Goal: Task Accomplishment & Management: Complete application form

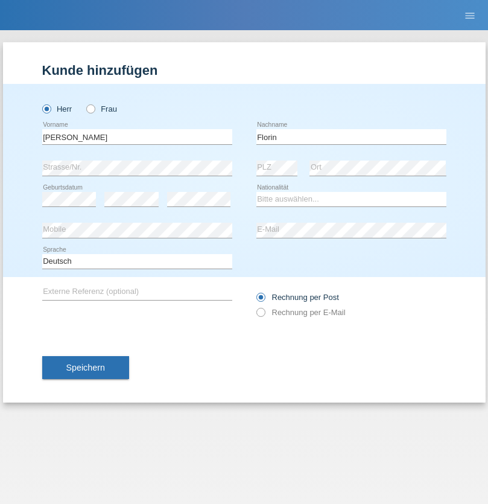
type input "Florin"
select select "RO"
select select "C"
select select "29"
select select "02"
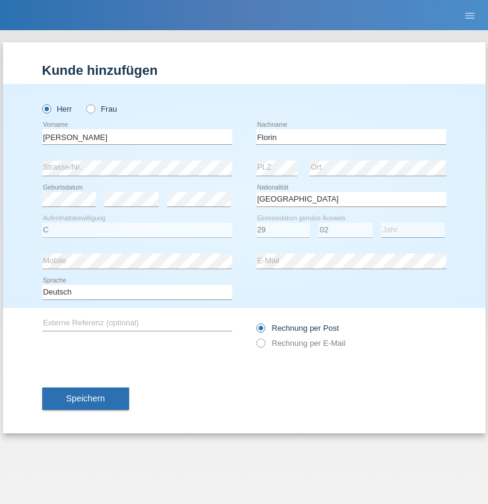
select select "2021"
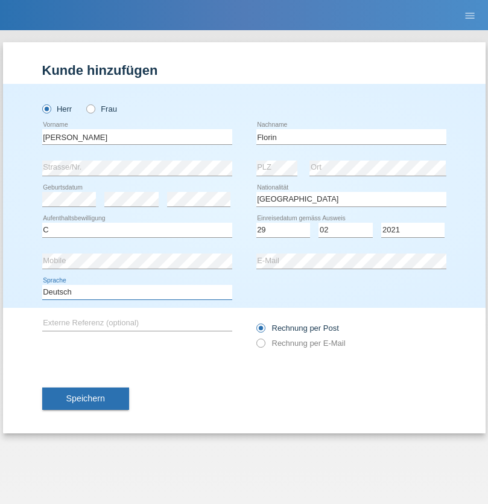
select select "en"
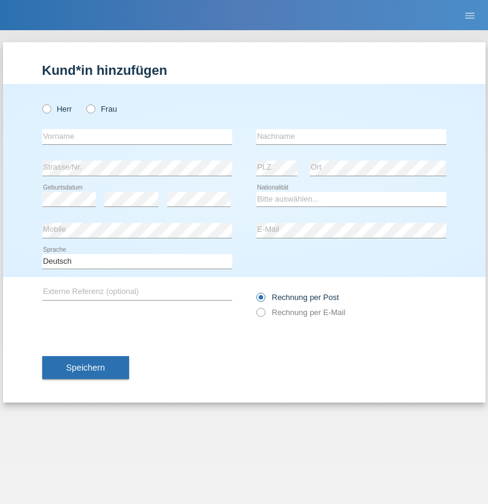
radio input "true"
click at [137, 136] on input "text" at bounding box center [137, 136] width 190 height 15
type input "[PERSON_NAME]"
click at [351, 136] on input "text" at bounding box center [352, 136] width 190 height 15
type input "Krebs"
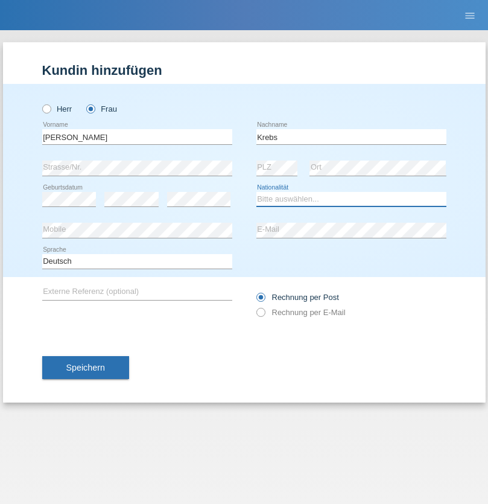
select select "CH"
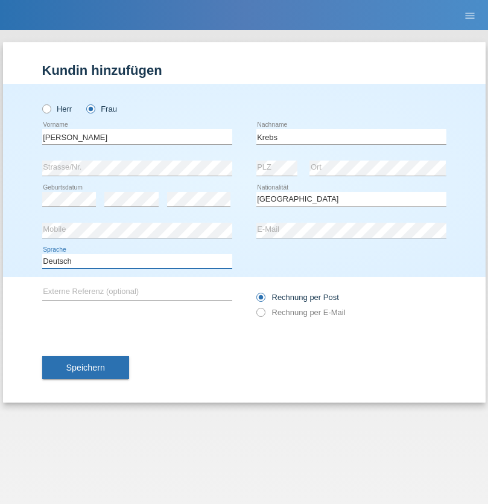
select select "en"
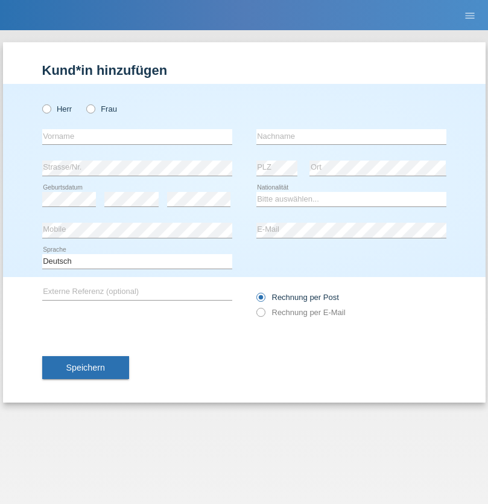
radio input "true"
click at [137, 136] on input "text" at bounding box center [137, 136] width 190 height 15
type input "Qovanaj"
click at [351, 136] on input "text" at bounding box center [352, 136] width 190 height 15
type input "Shaban"
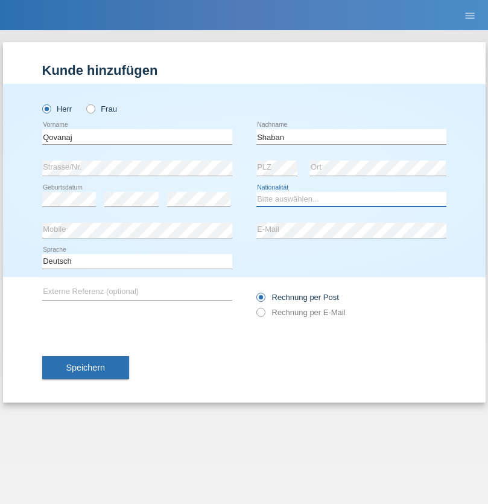
select select "CH"
radio input "true"
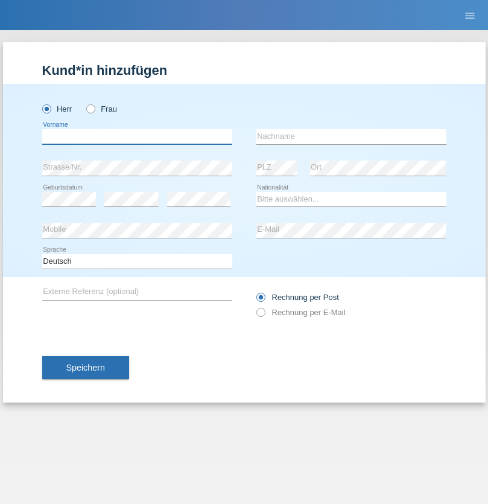
click at [137, 136] on input "text" at bounding box center [137, 136] width 190 height 15
type input "Flückiger"
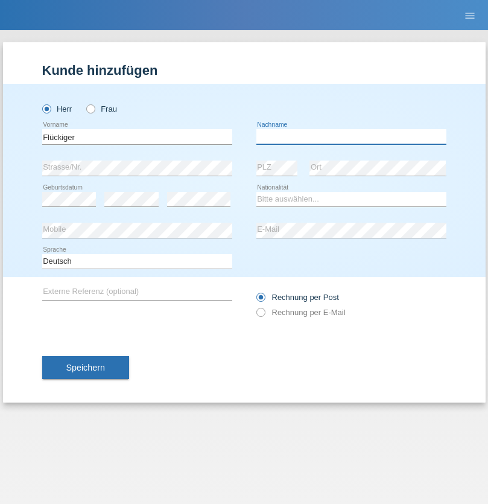
click at [351, 136] on input "text" at bounding box center [352, 136] width 190 height 15
type input "Andreas"
select select "BJ"
select select "C"
select select "13"
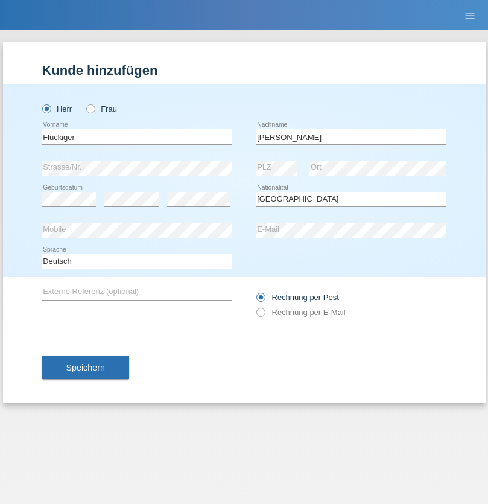
select select "04"
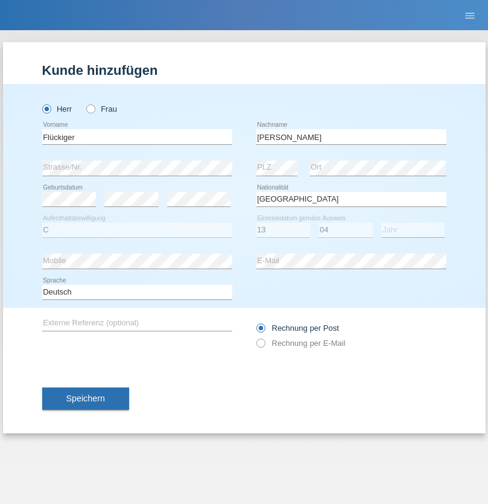
select select "1980"
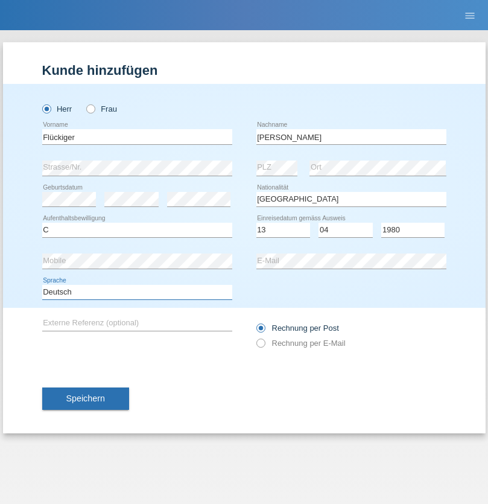
select select "en"
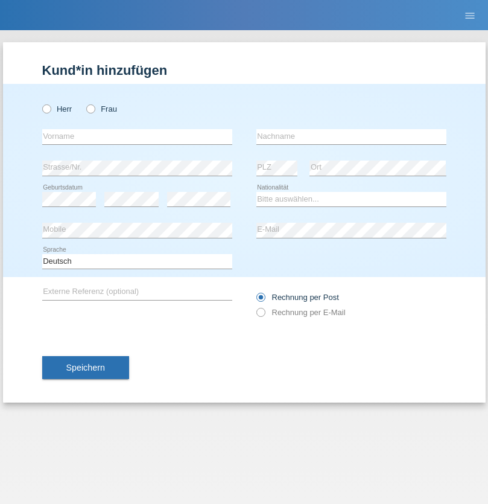
radio input "true"
click at [137, 136] on input "text" at bounding box center [137, 136] width 190 height 15
type input "Flückiger"
click at [351, 136] on input "text" at bounding box center [352, 136] width 190 height 15
type input "Andreas"
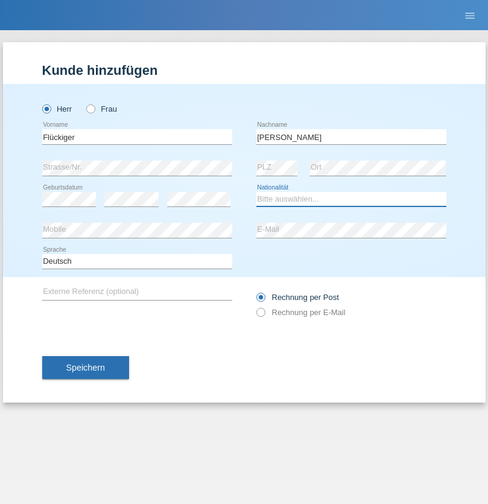
select select "CH"
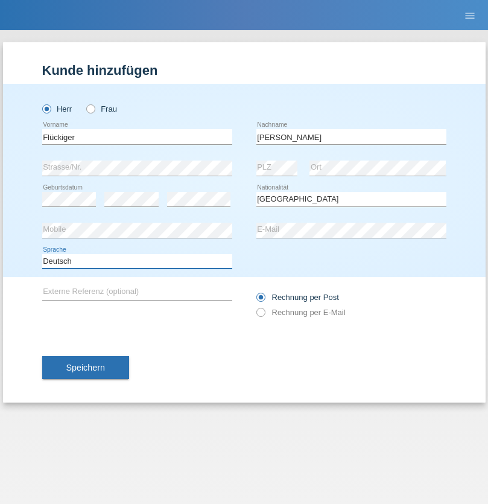
select select "en"
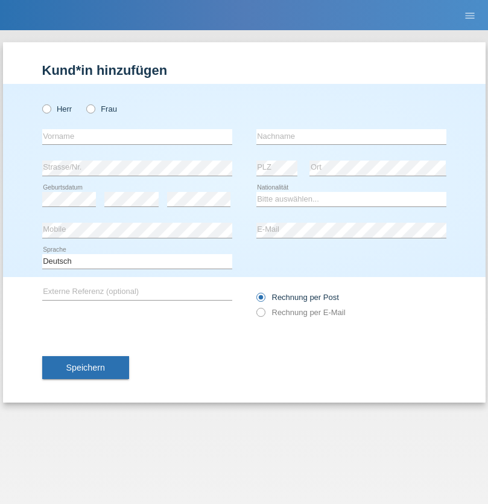
radio input "true"
click at [137, 136] on input "text" at bounding box center [137, 136] width 190 height 15
type input "[PERSON_NAME]"
click at [351, 136] on input "text" at bounding box center [352, 136] width 190 height 15
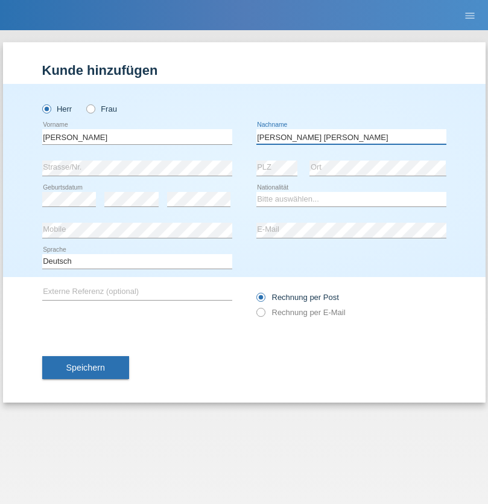
type input "[PERSON_NAME] [PERSON_NAME]"
select select "PT"
select select "C"
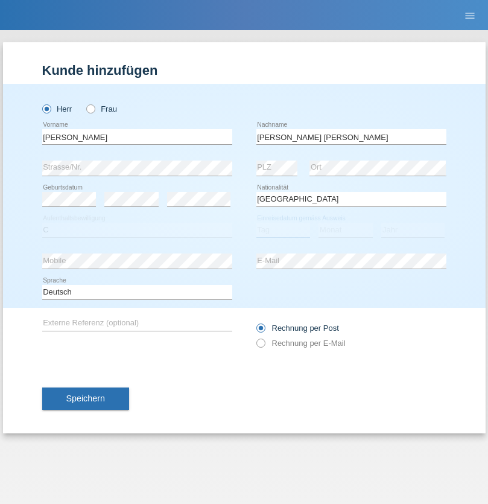
select select "29"
select select "03"
select select "2021"
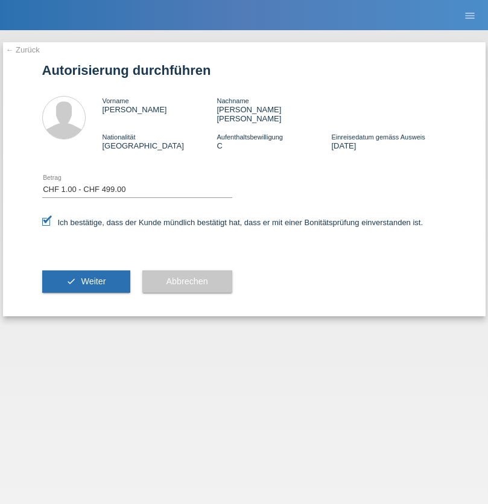
select select "1"
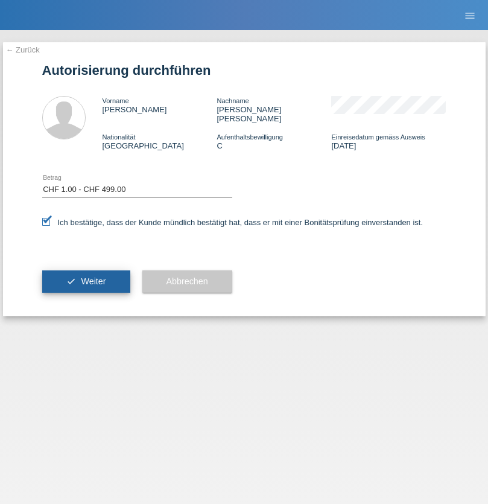
click at [86, 277] on span "Weiter" at bounding box center [93, 282] width 25 height 10
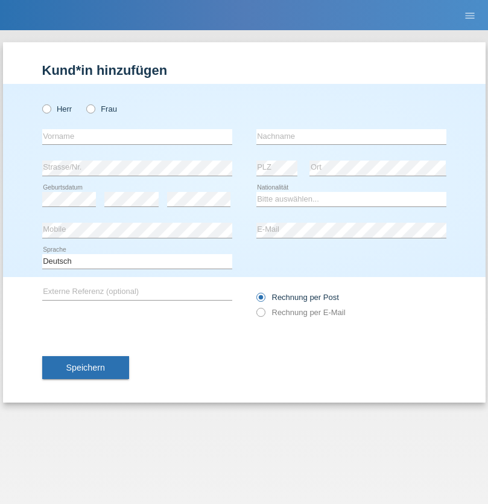
radio input "true"
click at [137, 136] on input "text" at bounding box center [137, 136] width 190 height 15
type input "J"
click at [351, 136] on input "text" at bounding box center [352, 136] width 190 height 15
type input "sarmento cavalcanti"
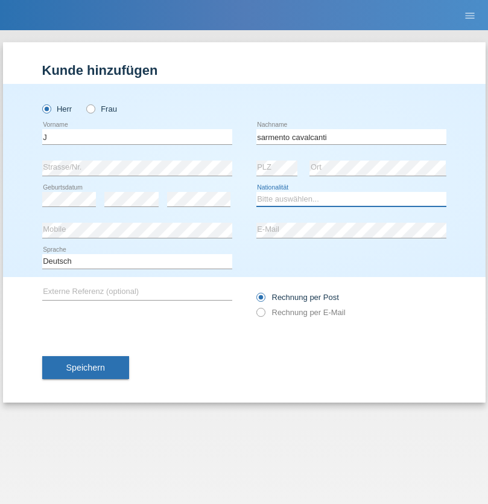
select select "PT"
select select "C"
select select "02"
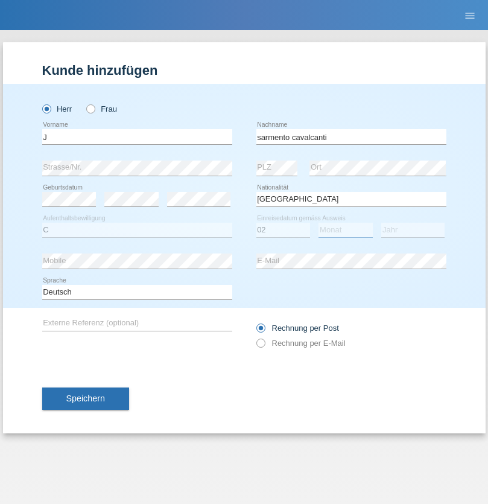
select select "09"
select select "2019"
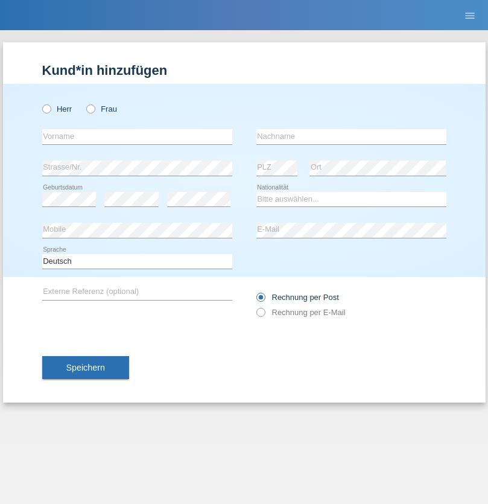
radio input "true"
click at [137, 136] on input "text" at bounding box center [137, 136] width 190 height 15
type input "G"
click at [351, 136] on input "text" at bounding box center [352, 136] width 190 height 15
type input "Umar"
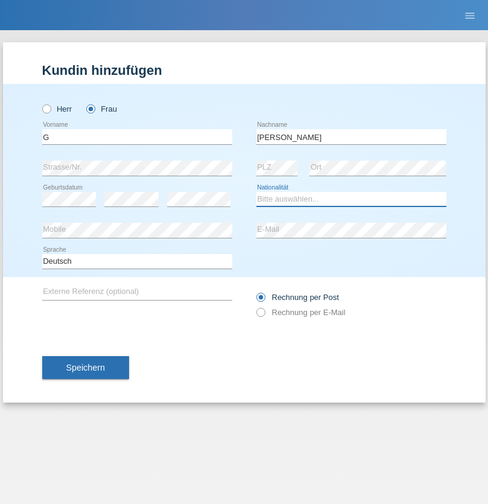
select select "CH"
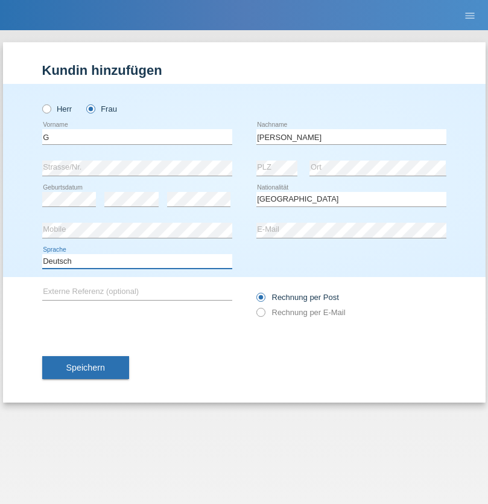
select select "en"
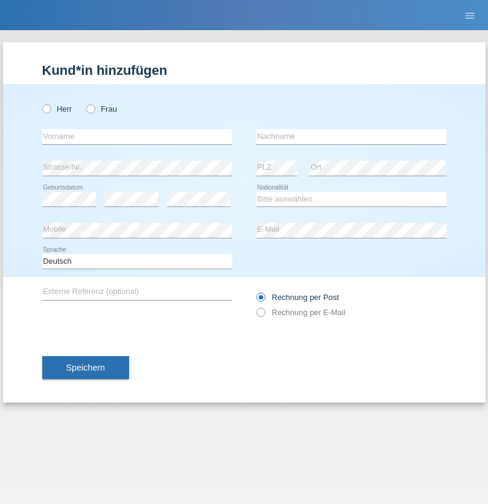
radio input "true"
click at [137, 136] on input "text" at bounding box center [137, 136] width 190 height 15
type input "Varodi"
click at [351, 136] on input "text" at bounding box center [352, 136] width 190 height 15
type input "Zoltan"
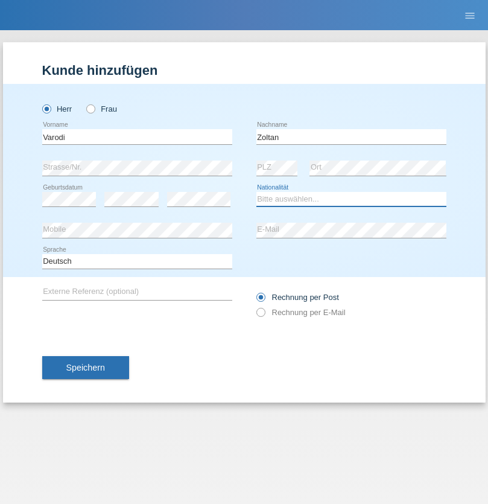
select select "UA"
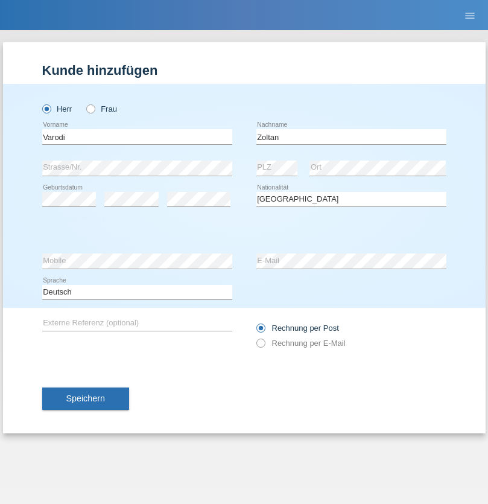
select select "C"
select select "10"
select select "2021"
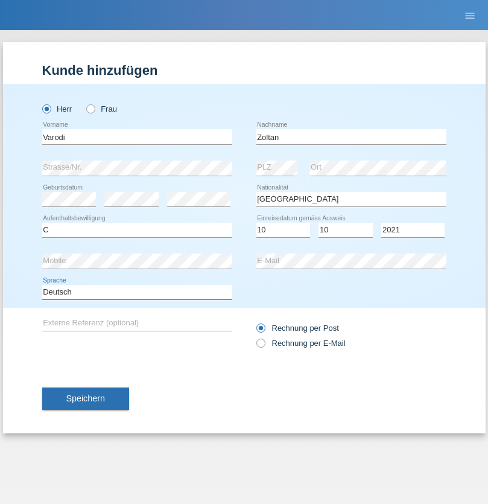
select select "en"
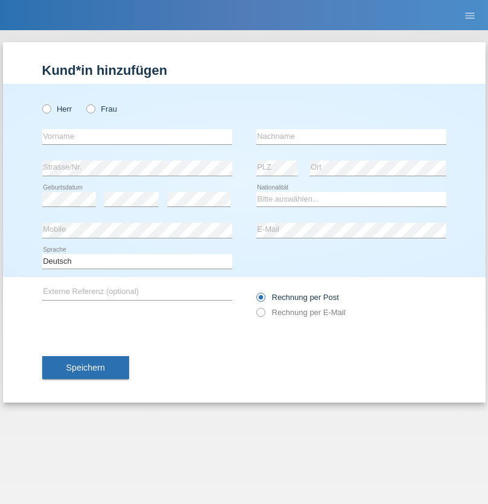
radio input "true"
click at [137, 136] on input "text" at bounding box center [137, 136] width 190 height 15
type input "Samira"
click at [351, 136] on input "text" at bounding box center [352, 136] width 190 height 15
type input "Bachofen"
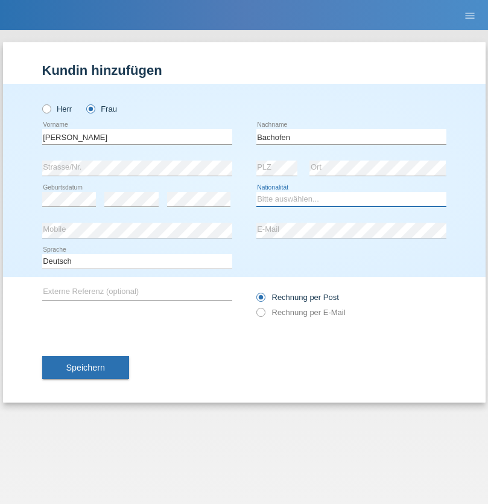
select select "CH"
radio input "true"
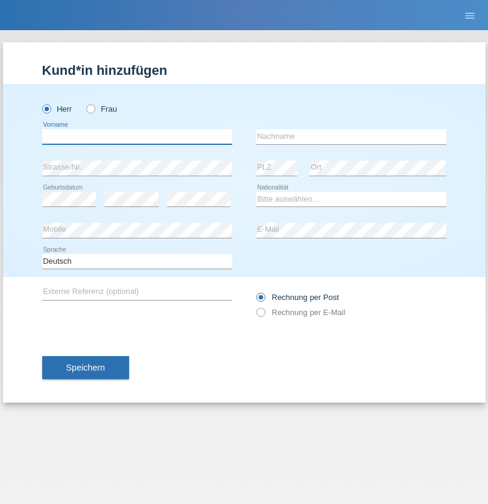
click at [137, 136] on input "text" at bounding box center [137, 136] width 190 height 15
type input "Volkan"
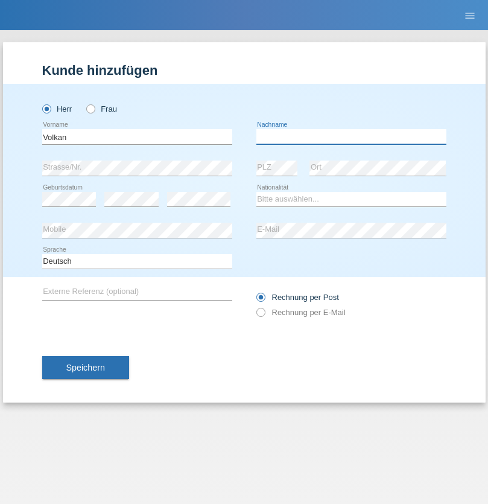
click at [351, 136] on input "text" at bounding box center [352, 136] width 190 height 15
type input "Laçın"
select select "TR"
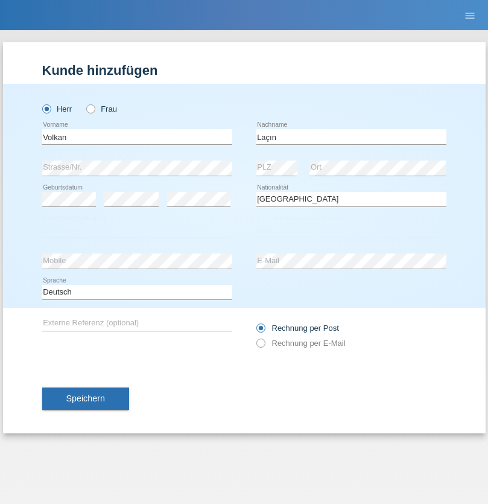
select select "C"
select select "06"
select select "04"
select select "2021"
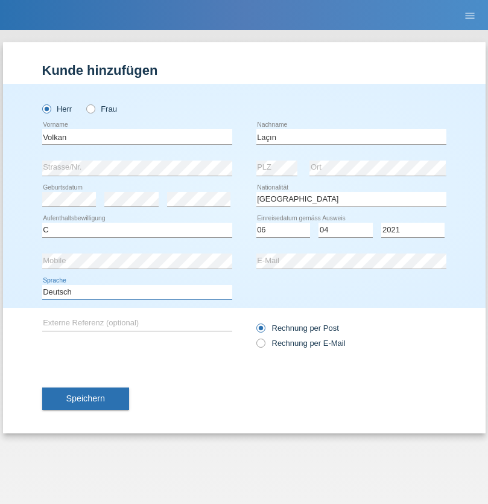
select select "en"
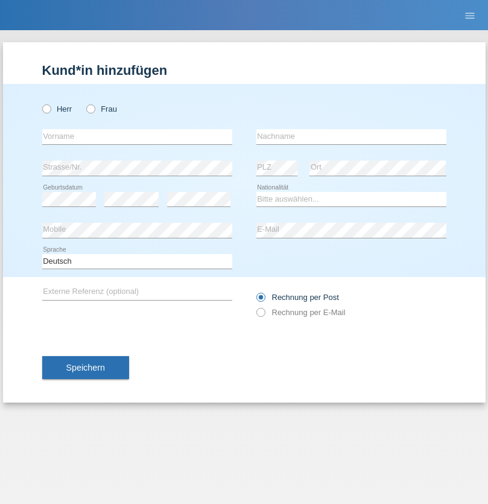
radio input "true"
click at [137, 136] on input "text" at bounding box center [137, 136] width 190 height 15
type input "Volkan"
click at [351, 136] on input "text" at bounding box center [352, 136] width 190 height 15
type input "Laçın"
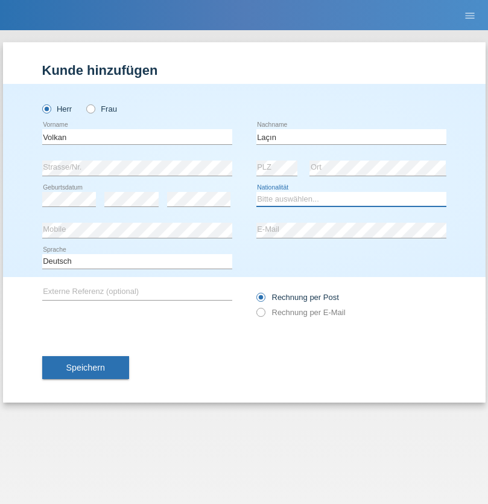
select select "TR"
select select "C"
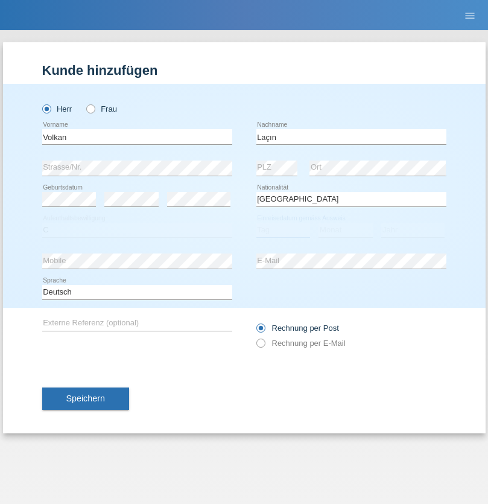
select select "06"
select select "04"
select select "2021"
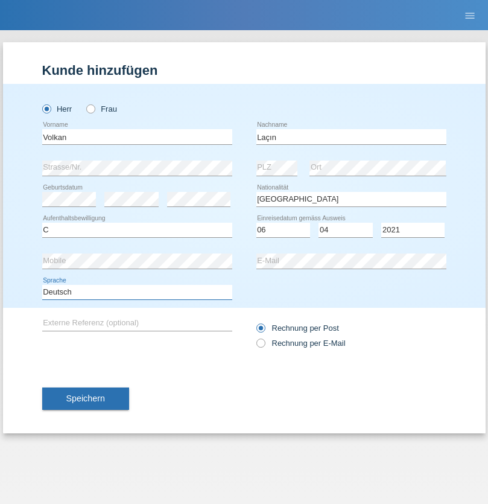
select select "en"
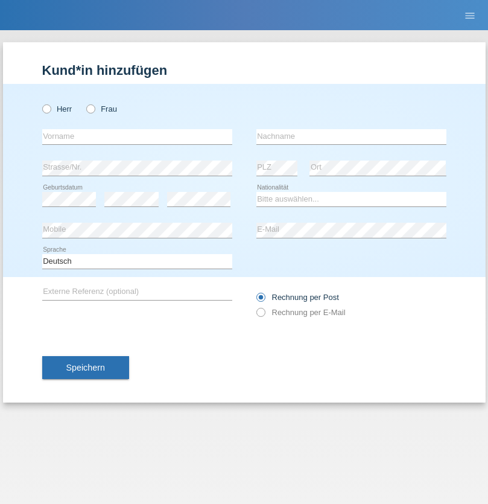
radio input "true"
click at [137, 136] on input "text" at bounding box center [137, 136] width 190 height 15
type input "[PERSON_NAME]"
click at [351, 136] on input "text" at bounding box center [352, 136] width 190 height 15
type input "löffel"
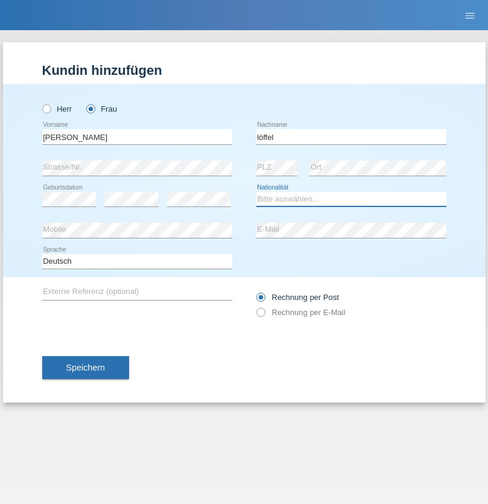
select select "CH"
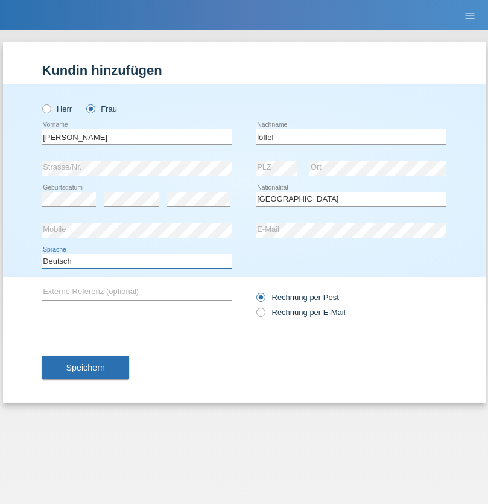
select select "en"
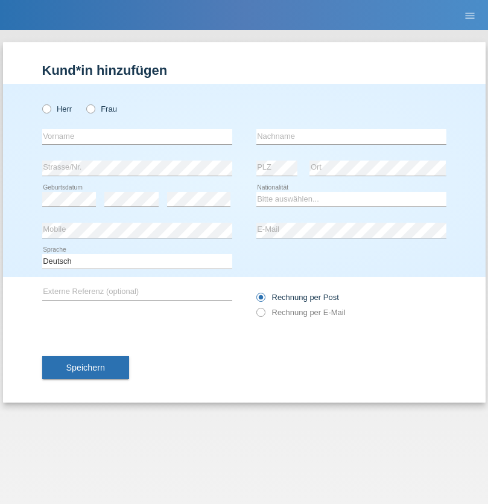
radio input "true"
click at [137, 136] on input "text" at bounding box center [137, 136] width 190 height 15
type input "Matusa"
click at [351, 136] on input "text" at bounding box center [352, 136] width 190 height 15
type input "Marian valentin"
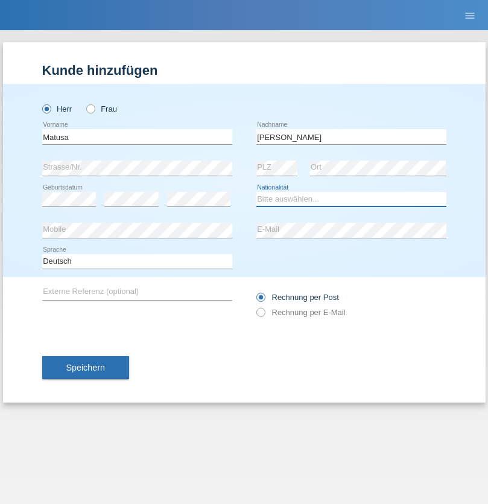
select select "RO"
select select "C"
select select "01"
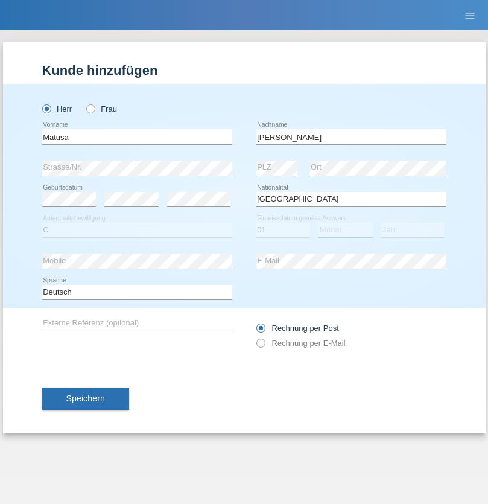
select select "06"
select select "2016"
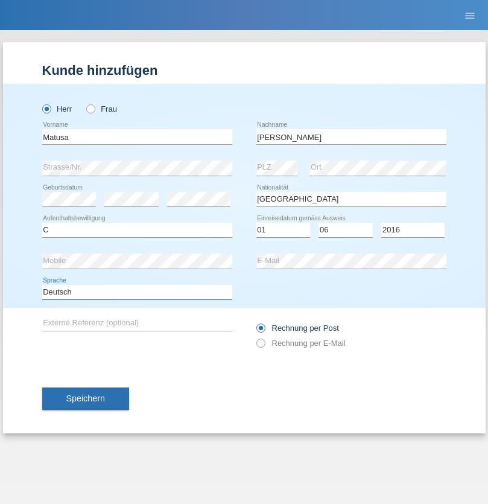
select select "en"
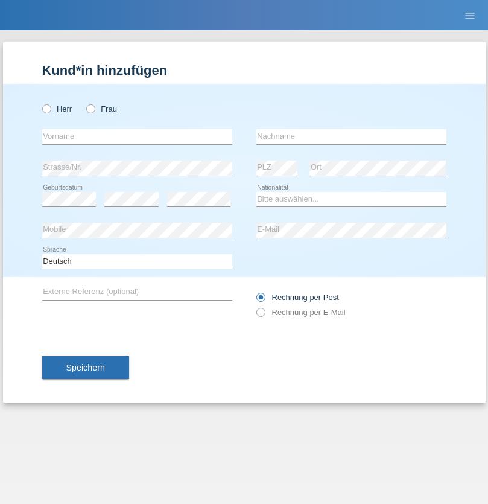
radio input "true"
click at [137, 136] on input "text" at bounding box center [137, 136] width 190 height 15
type input "[PERSON_NAME]"
click at [351, 136] on input "text" at bounding box center [352, 136] width 190 height 15
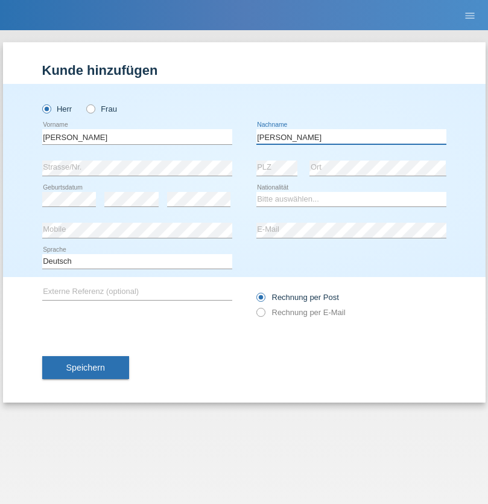
type input "[PERSON_NAME]"
select select "CH"
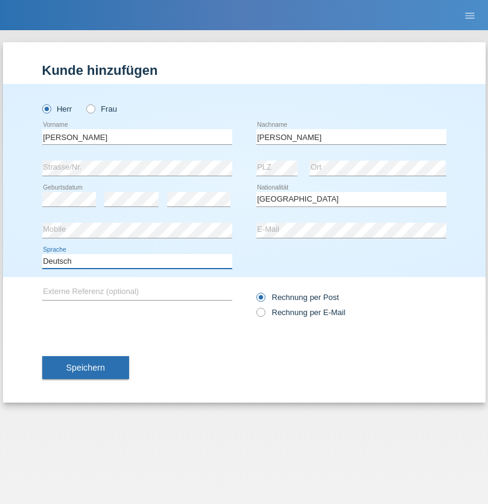
select select "en"
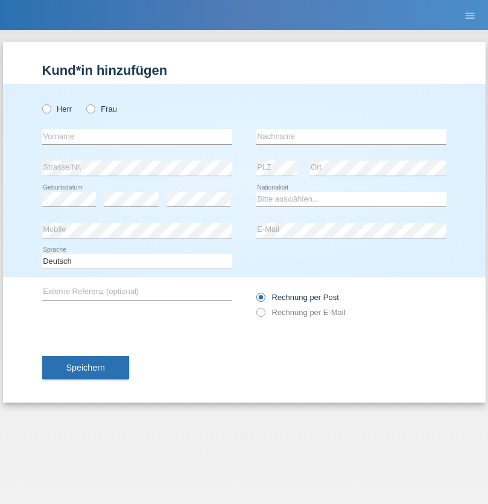
radio input "true"
click at [137, 136] on input "text" at bounding box center [137, 136] width 190 height 15
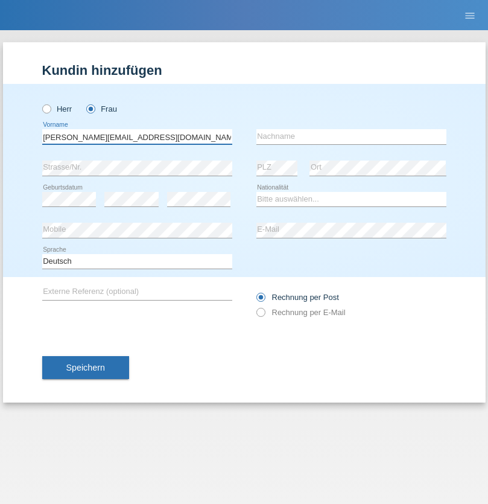
type input "Jasmine.hylaj@gmail.com"
click at [351, 136] on input "text" at bounding box center [352, 136] width 190 height 15
type input "Hylaj"
select select "CH"
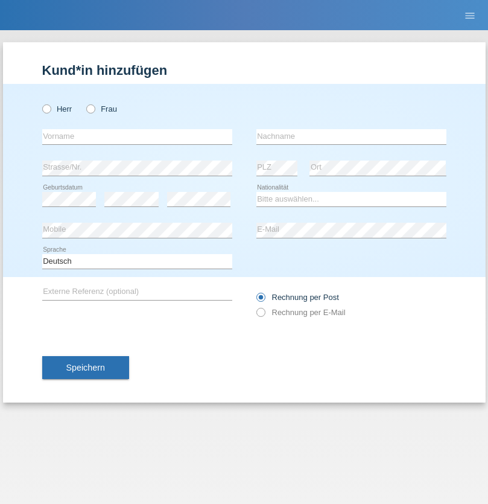
radio input "true"
click at [137, 136] on input "text" at bounding box center [137, 136] width 190 height 15
type input "luka"
click at [351, 136] on input "text" at bounding box center [352, 136] width 190 height 15
type input "kocic"
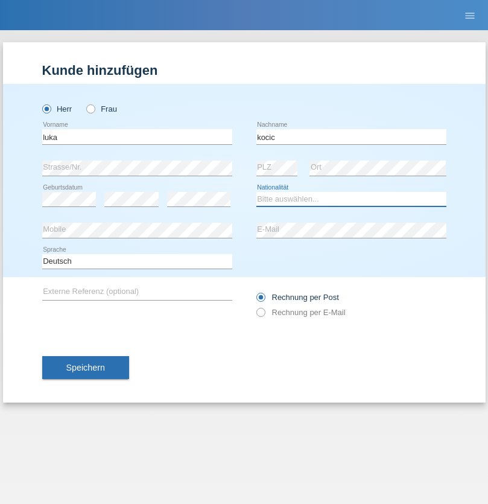
select select "RS"
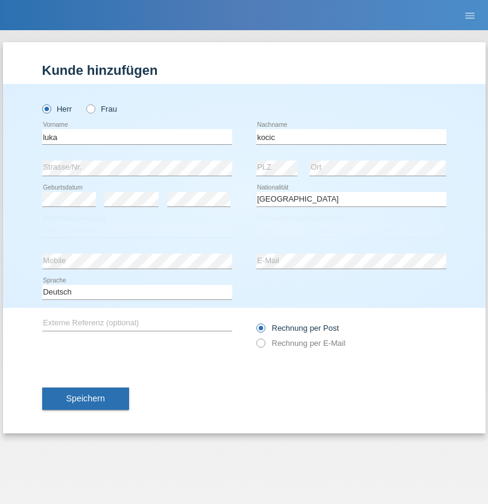
select select "C"
select select "21"
select select "04"
select select "1999"
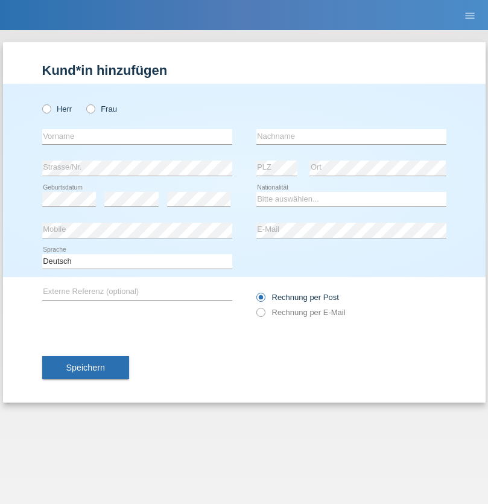
radio input "true"
click at [137, 136] on input "text" at bounding box center [137, 136] width 190 height 15
type input "Marian"
click at [351, 136] on input "text" at bounding box center [352, 136] width 190 height 15
type input "Matusa"
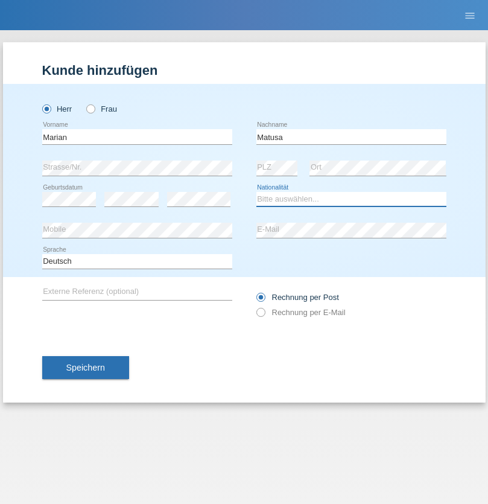
select select "RO"
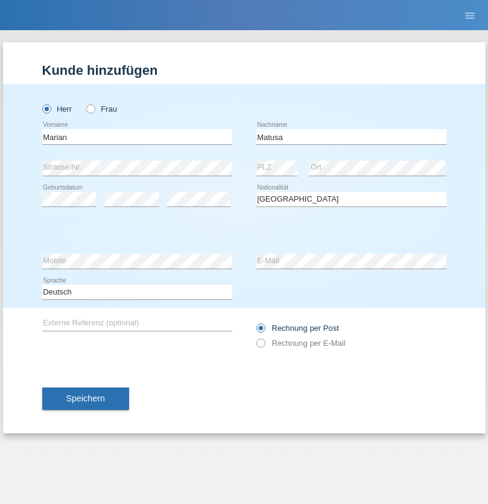
select select "C"
select select "01"
select select "06"
select select "2016"
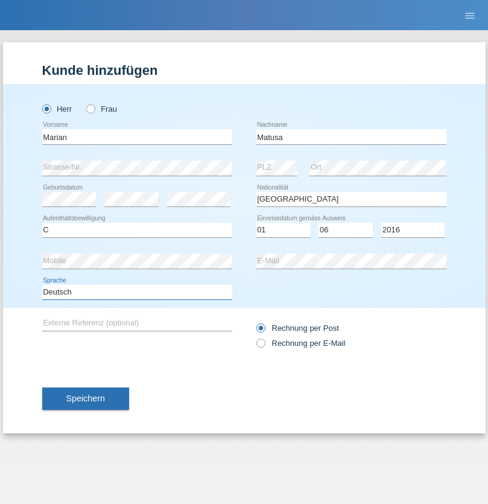
select select "en"
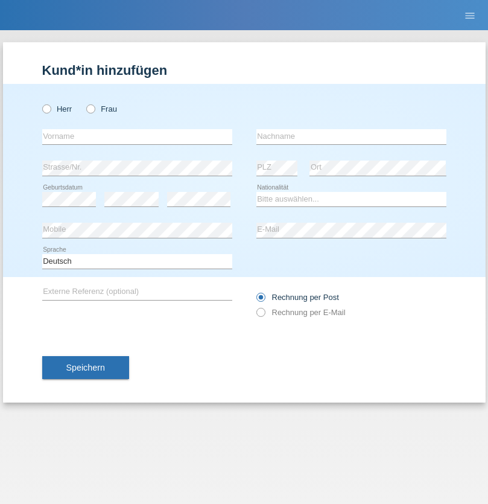
radio input "true"
click at [137, 136] on input "text" at bounding box center [137, 136] width 190 height 15
type input "[PERSON_NAME]"
click at [351, 136] on input "text" at bounding box center [352, 136] width 190 height 15
type input "Weinlein"
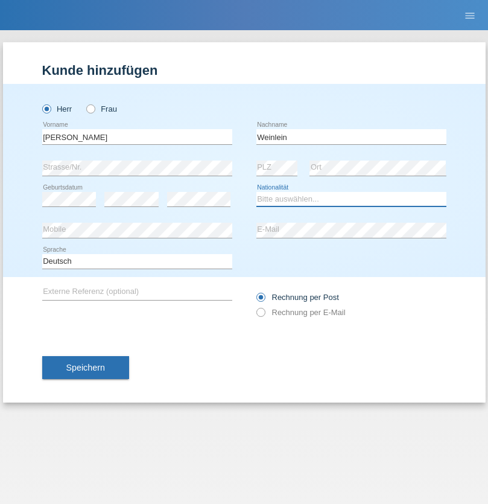
select select "CH"
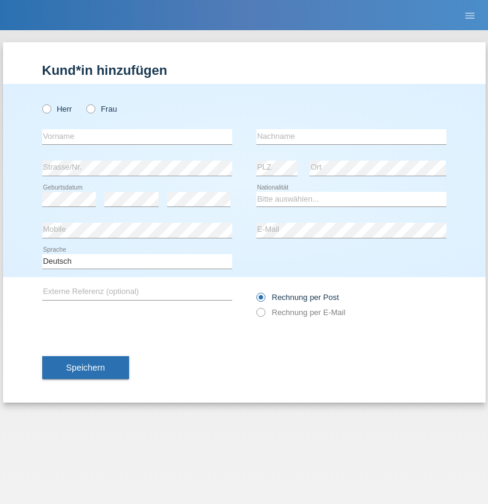
radio input "true"
click at [137, 136] on input "text" at bounding box center [137, 136] width 190 height 15
type input "Jashari lmeri"
click at [351, 136] on input "text" at bounding box center [352, 136] width 190 height 15
type input "Rabije"
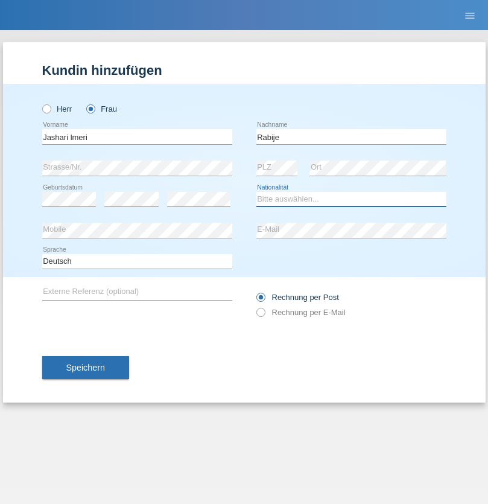
select select "CH"
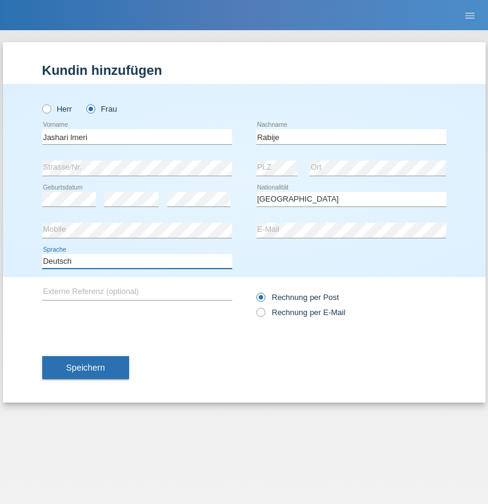
select select "en"
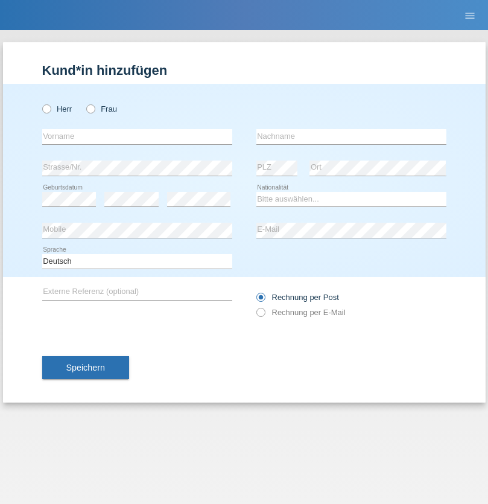
radio input "true"
click at [137, 136] on input "text" at bounding box center [137, 136] width 190 height 15
type input "firat"
click at [351, 136] on input "text" at bounding box center [352, 136] width 190 height 15
type input "kara"
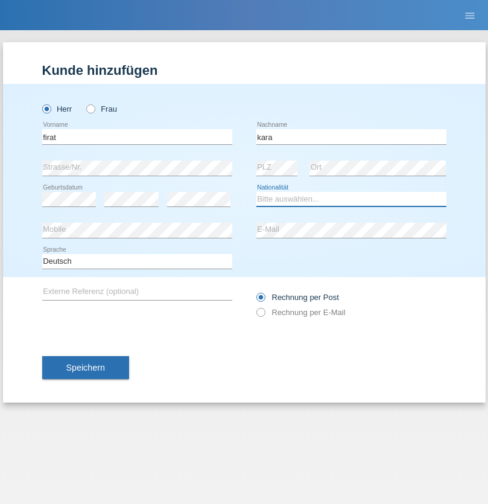
select select "CH"
radio input "true"
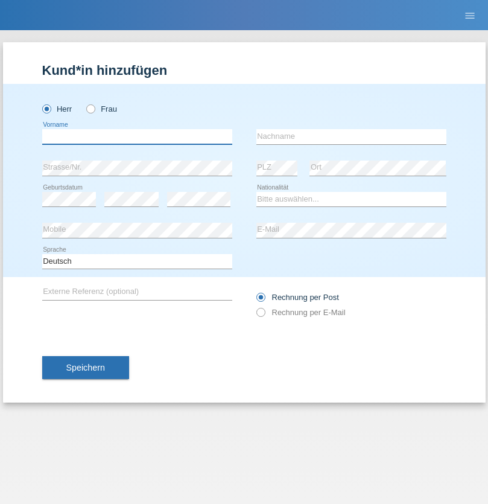
click at [137, 136] on input "text" at bounding box center [137, 136] width 190 height 15
type input "Gigov"
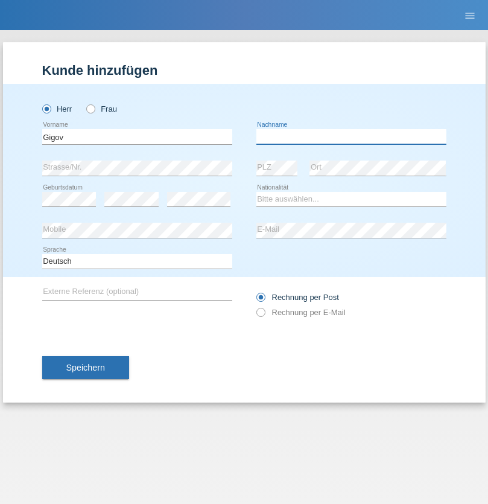
click at [351, 136] on input "text" at bounding box center [352, 136] width 190 height 15
type input "Zhan"
select select "BG"
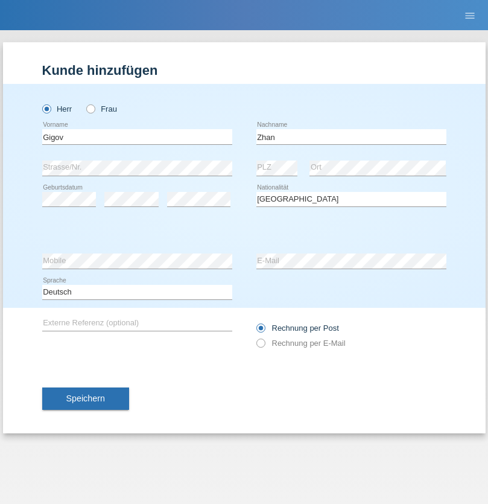
select select "C"
select select "23"
select select "10"
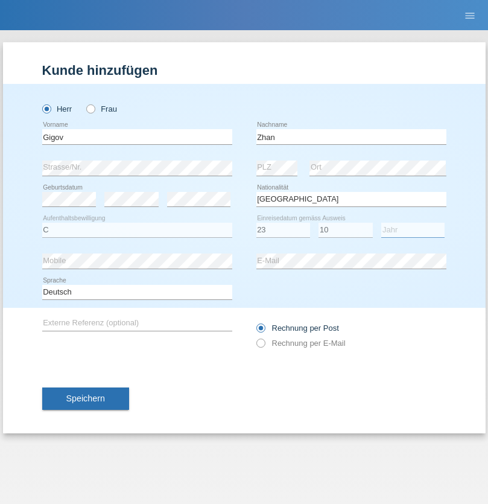
select select "2021"
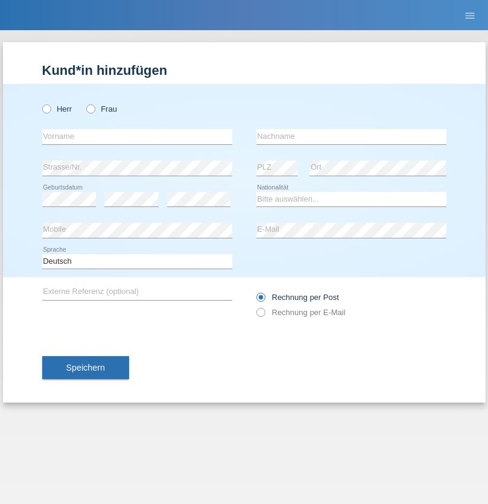
radio input "true"
click at [137, 136] on input "text" at bounding box center [137, 136] width 190 height 15
type input "Amand"
click at [351, 136] on input "text" at bounding box center [352, 136] width 190 height 15
type input "Pires"
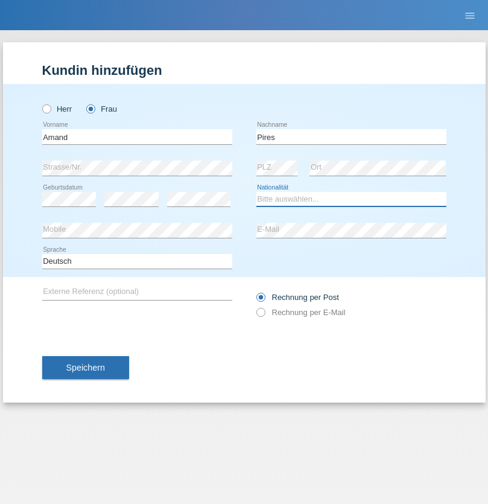
select select "CH"
radio input "true"
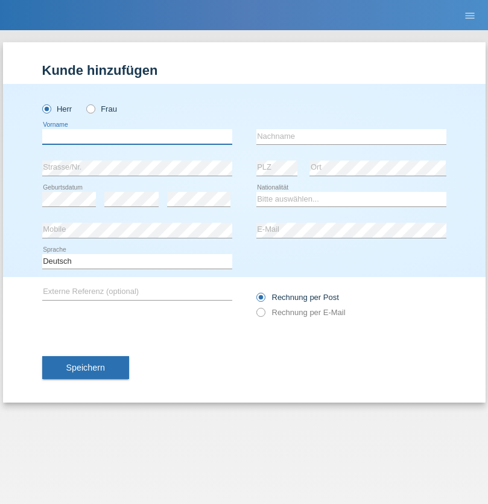
click at [137, 136] on input "text" at bounding box center [137, 136] width 190 height 15
type input "[PERSON_NAME]"
click at [351, 136] on input "text" at bounding box center [352, 136] width 190 height 15
type input "Saidi"
select select "CH"
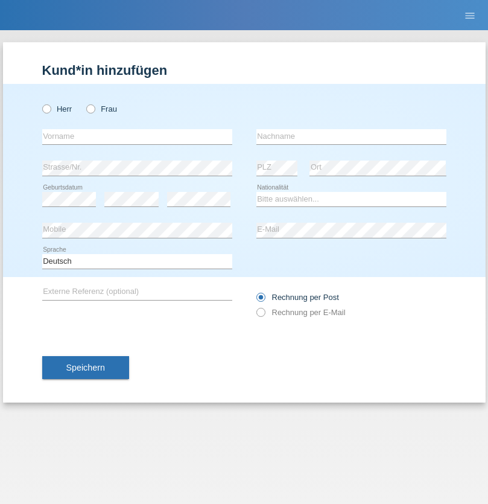
radio input "true"
click at [137, 136] on input "text" at bounding box center [137, 136] width 190 height 15
type input "Edinson Maurício"
click at [351, 136] on input "text" at bounding box center [352, 136] width 190 height 15
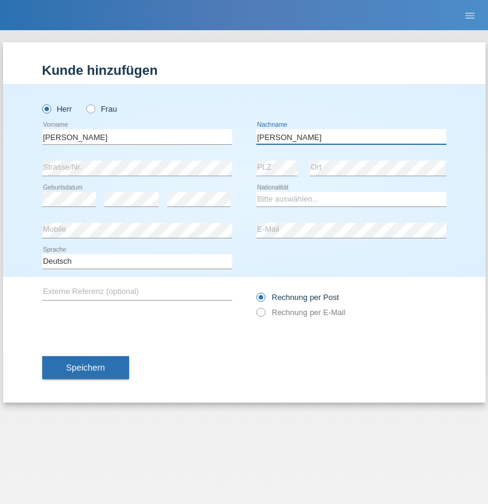
type input "Branquinho Alexander"
select select "PT"
select select "C"
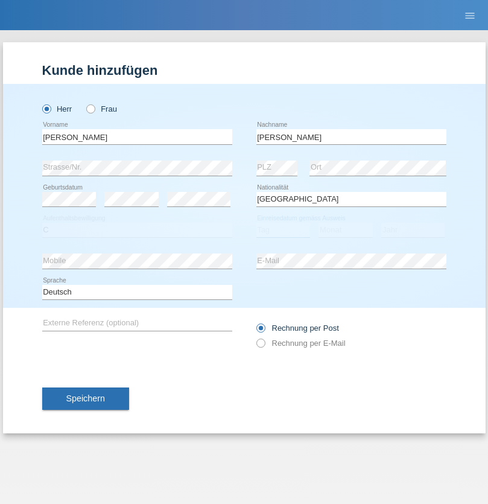
select select "23"
select select "08"
select select "2021"
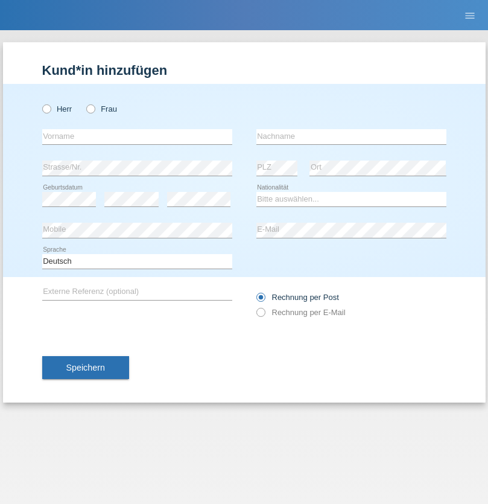
radio input "true"
click at [137, 136] on input "text" at bounding box center [137, 136] width 190 height 15
type input "[PERSON_NAME]"
click at [351, 136] on input "text" at bounding box center [352, 136] width 190 height 15
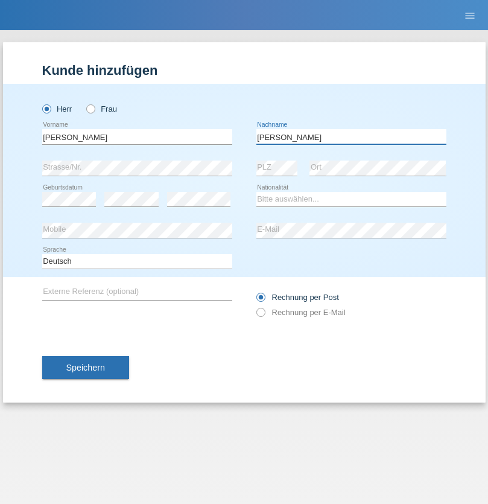
type input "[PERSON_NAME]"
select select "CH"
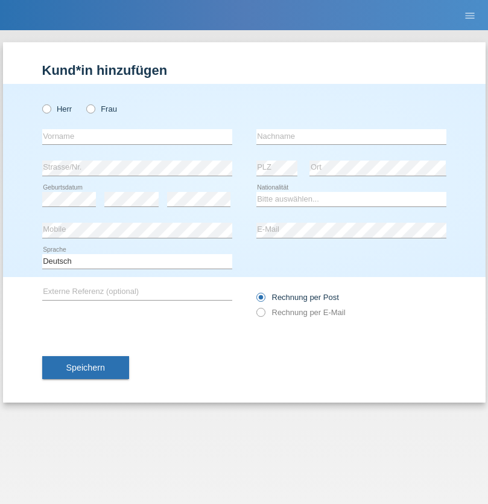
radio input "true"
click at [137, 136] on input "text" at bounding box center [137, 136] width 190 height 15
type input "Szilvia"
click at [351, 136] on input "text" at bounding box center [352, 136] width 190 height 15
type input "Olakh"
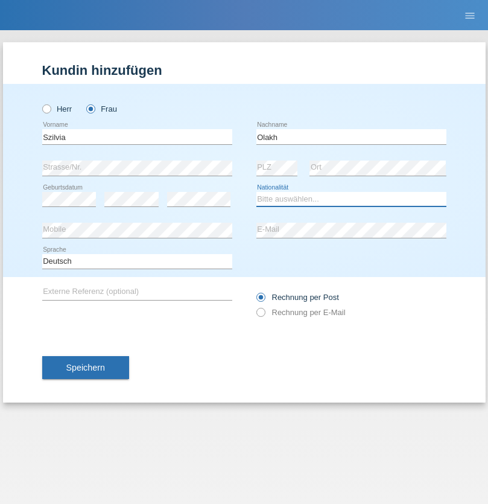
select select "UA"
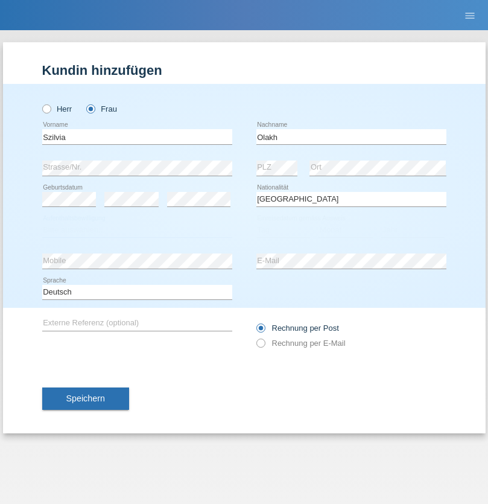
select select "C"
select select "17"
select select "09"
select select "2021"
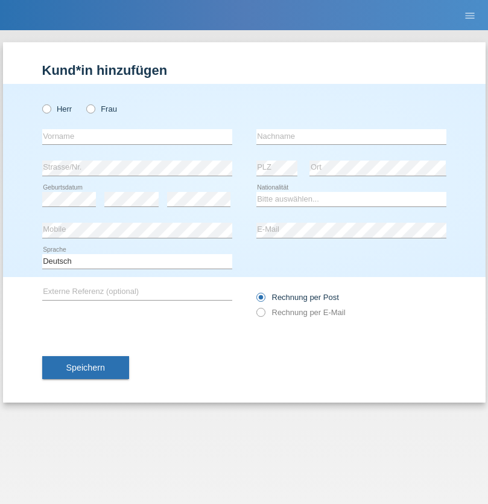
radio input "true"
click at [137, 136] on input "text" at bounding box center [137, 136] width 190 height 15
type input "Asrit"
click at [351, 136] on input "text" at bounding box center [352, 136] width 190 height 15
type input "Kupa"
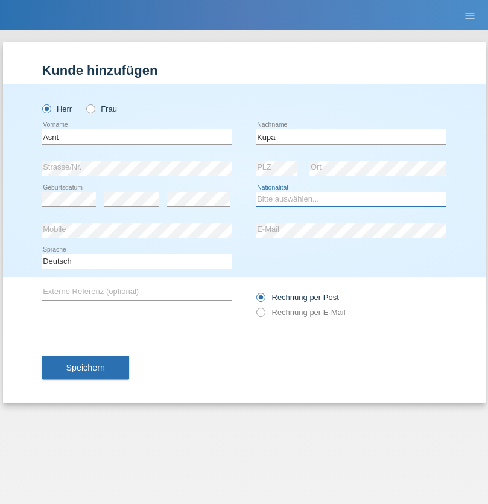
select select "MK"
select select "C"
select select "27"
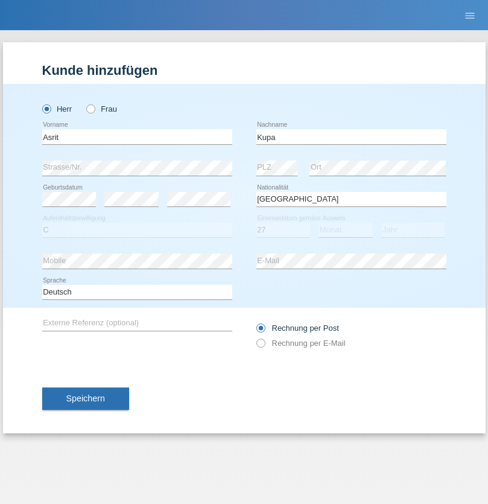
select select "05"
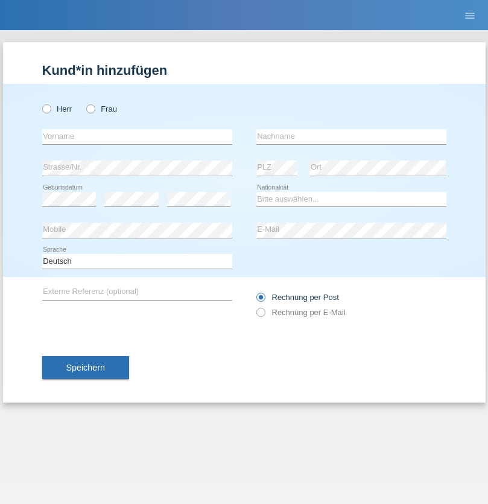
radio input "true"
click at [137, 136] on input "text" at bounding box center [137, 136] width 190 height 15
type input "Ibrahim"
click at [351, 136] on input "text" at bounding box center [352, 136] width 190 height 15
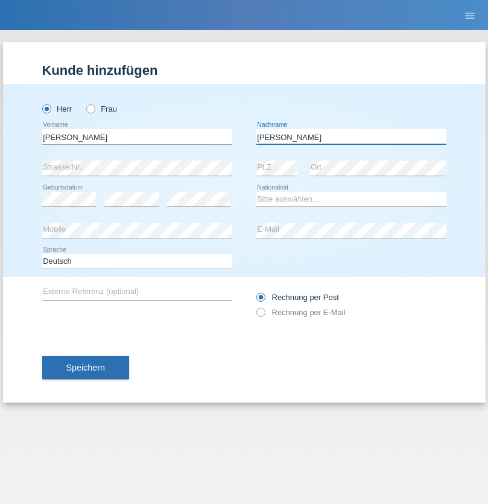
type input "Abbas"
select select "SY"
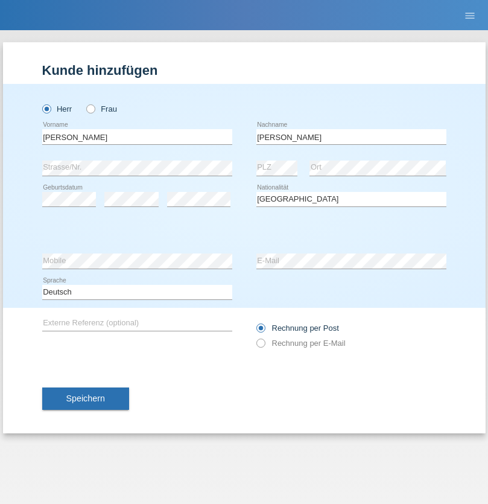
select select "C"
select select "17"
select select "09"
select select "2021"
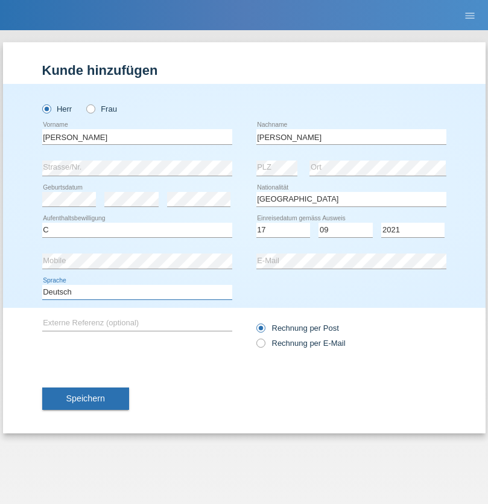
select select "en"
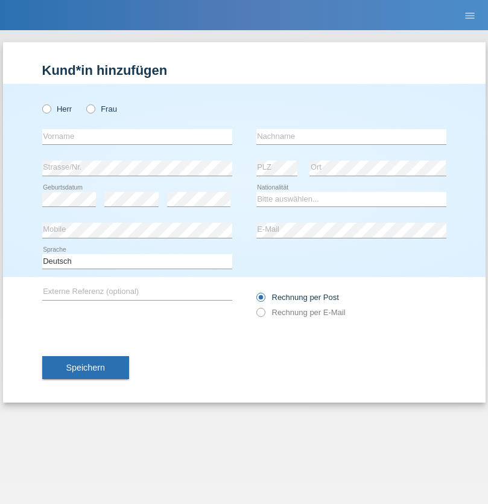
radio input "true"
select select "CH"
radio input "true"
click at [137, 136] on input "text" at bounding box center [137, 136] width 190 height 15
type input "[PERSON_NAME]"
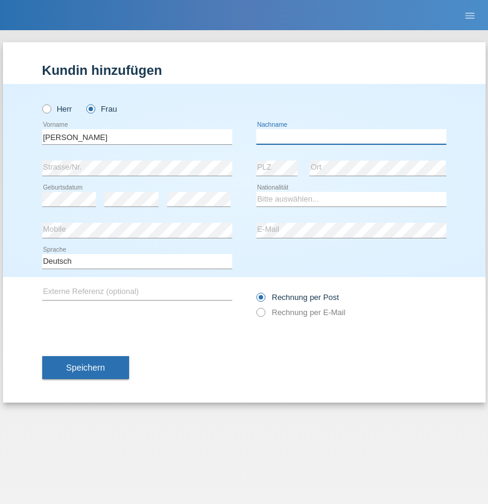
click at [351, 136] on input "text" at bounding box center [352, 136] width 190 height 15
type input "Bacic"
select select "CH"
